Goal: Task Accomplishment & Management: Use online tool/utility

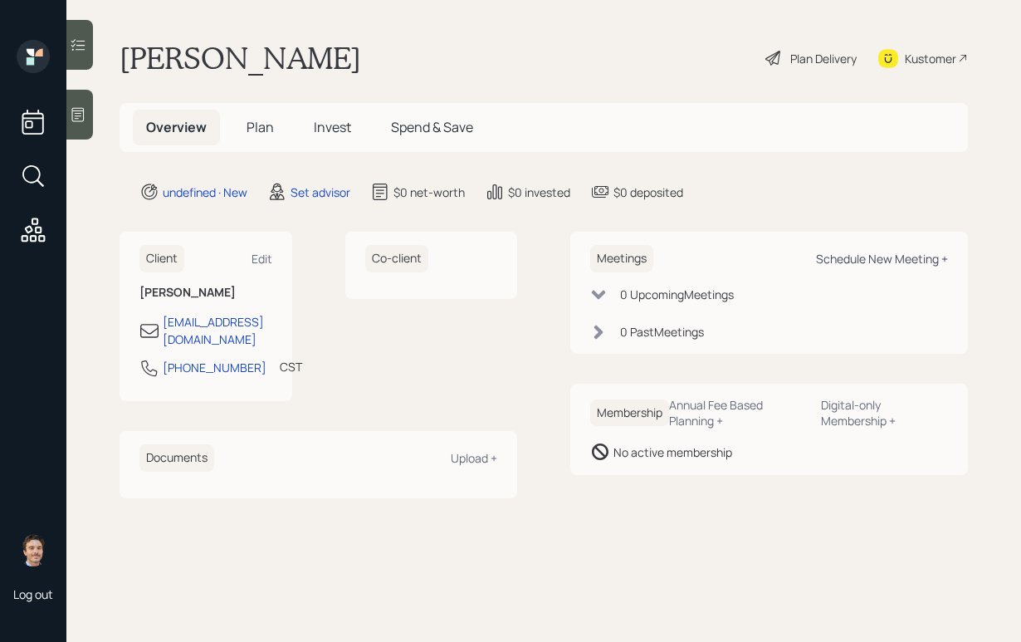
click at [834, 252] on div "Schedule New Meeting +" at bounding box center [882, 259] width 132 height 16
select select "round-[PERSON_NAME]"
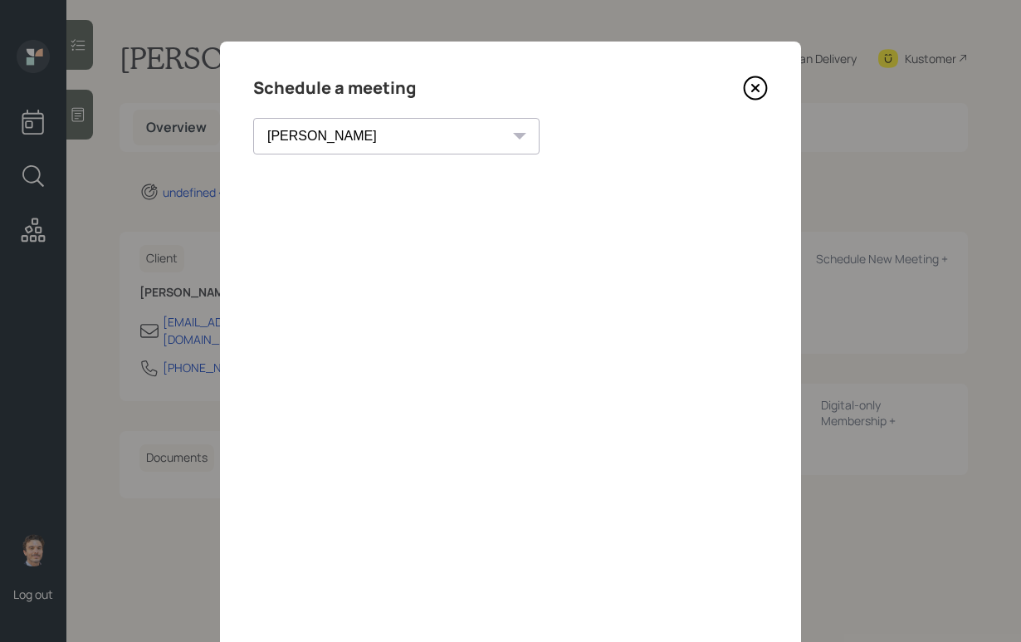
click at [756, 88] on icon at bounding box center [755, 88] width 7 height 7
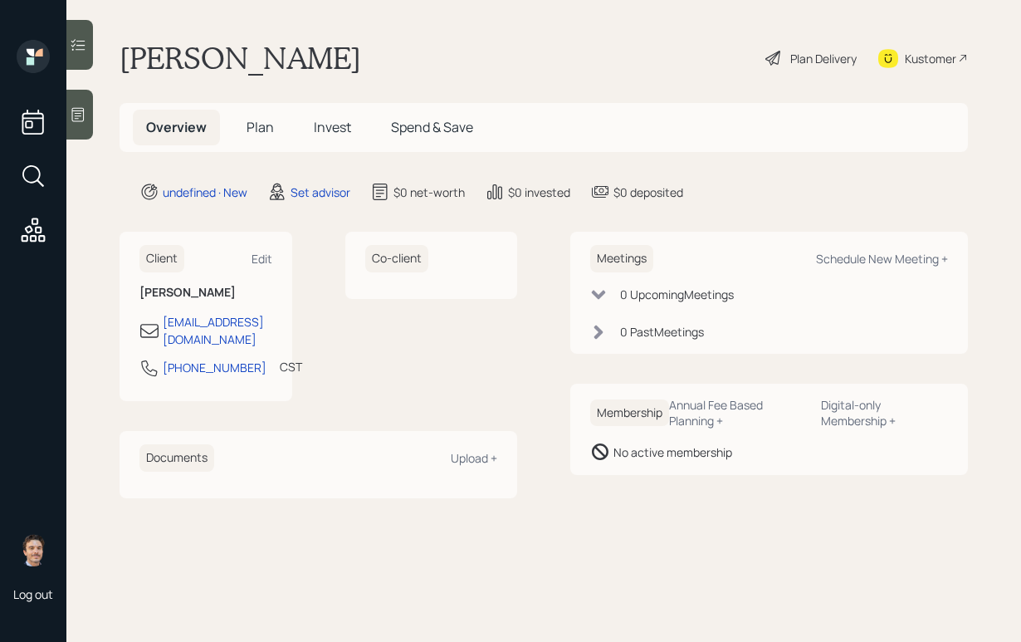
click at [75, 120] on icon at bounding box center [78, 114] width 17 height 17
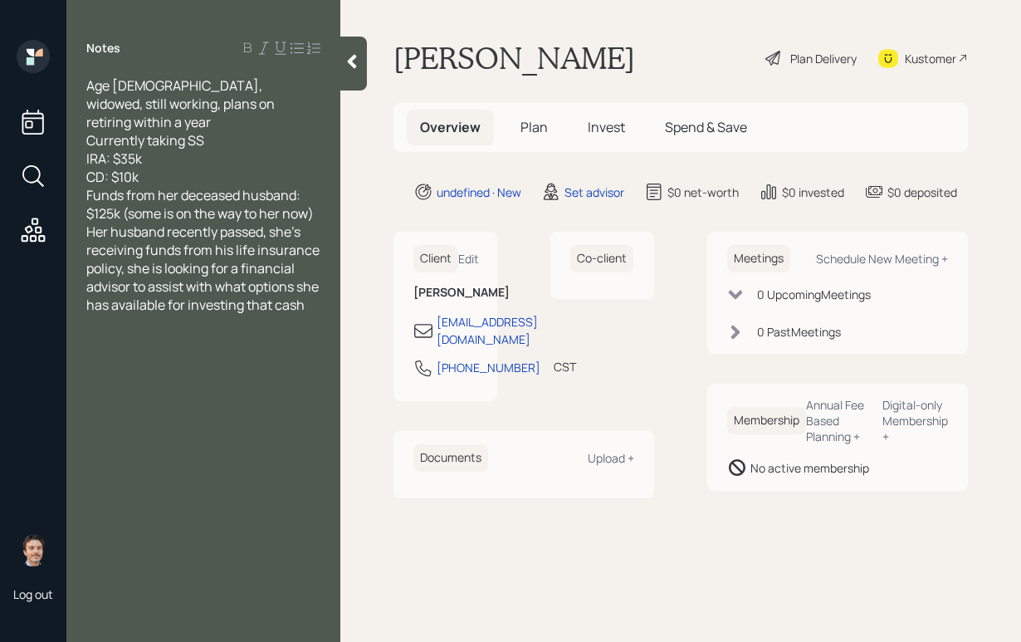
click at [247, 168] on div "CD: $10k" at bounding box center [203, 177] width 234 height 18
click at [319, 194] on div "Funds from her deceased husband: $125k (some is on the way to her now)" at bounding box center [203, 204] width 234 height 37
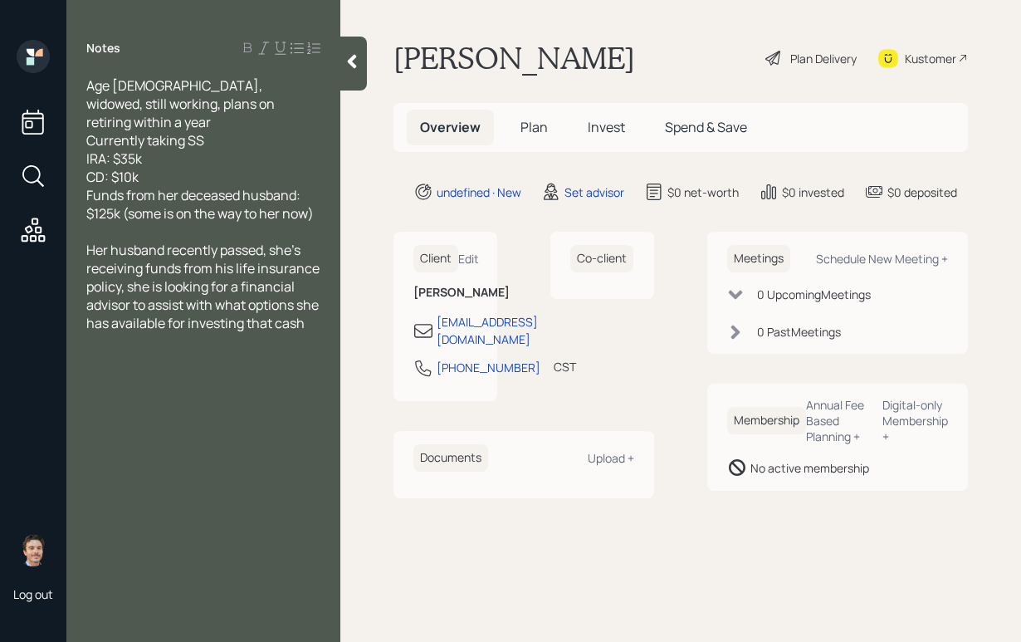
click at [360, 55] on icon at bounding box center [352, 61] width 17 height 17
